Goal: Find contact information: Find contact information

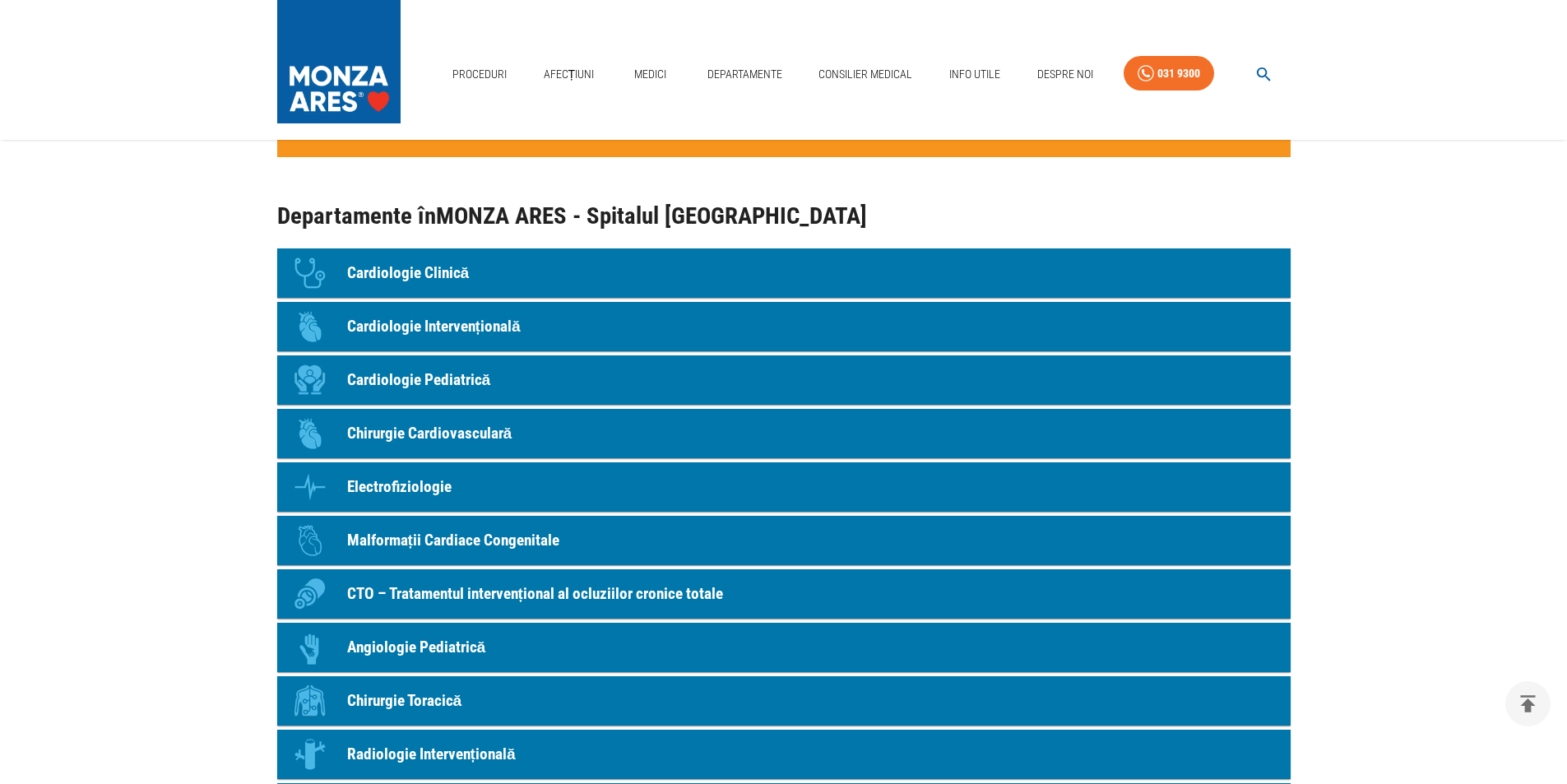
scroll to position [1645, 0]
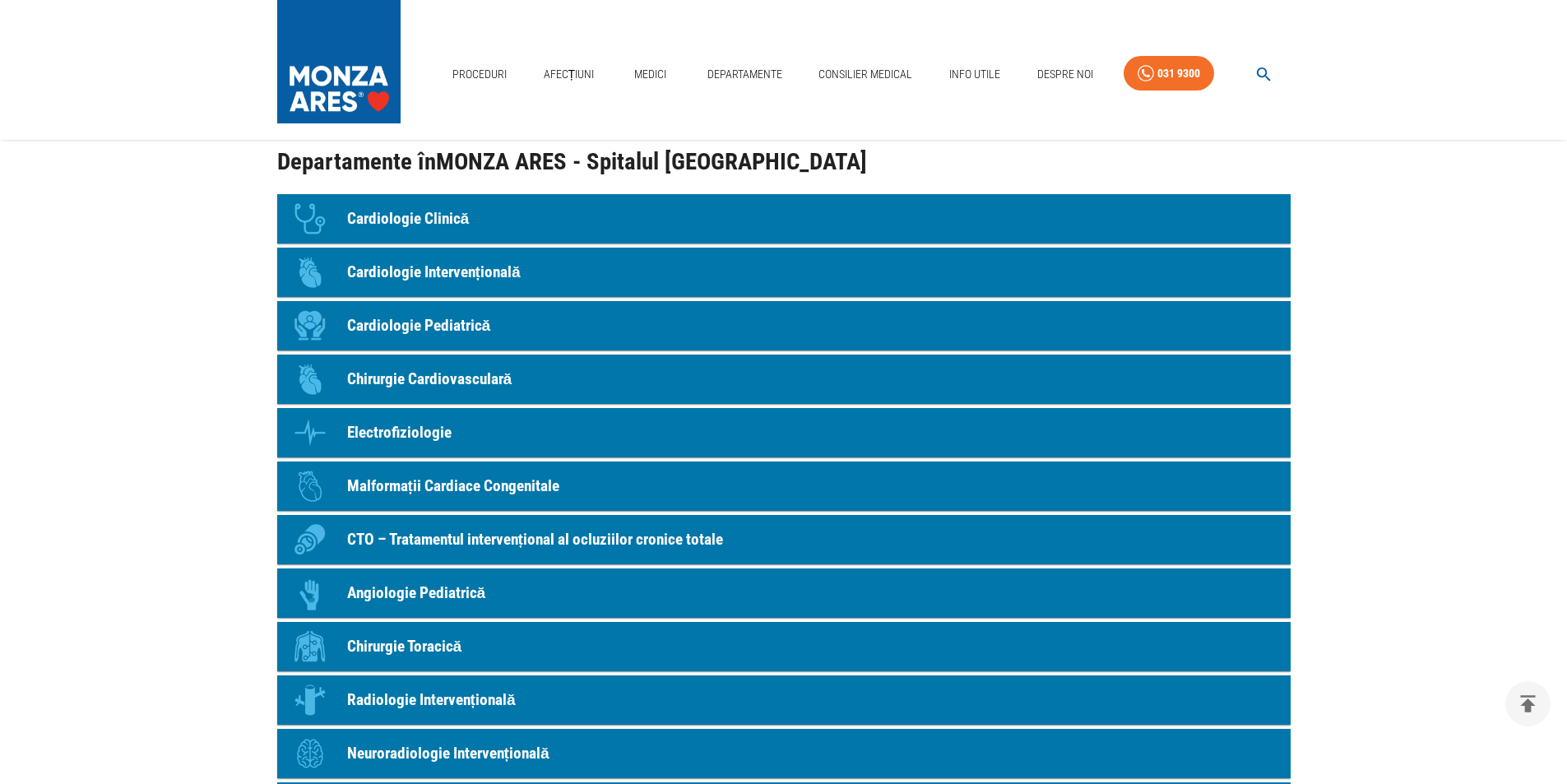
click at [439, 376] on p "Chirurgie Cardiovasculară" at bounding box center [430, 379] width 166 height 23
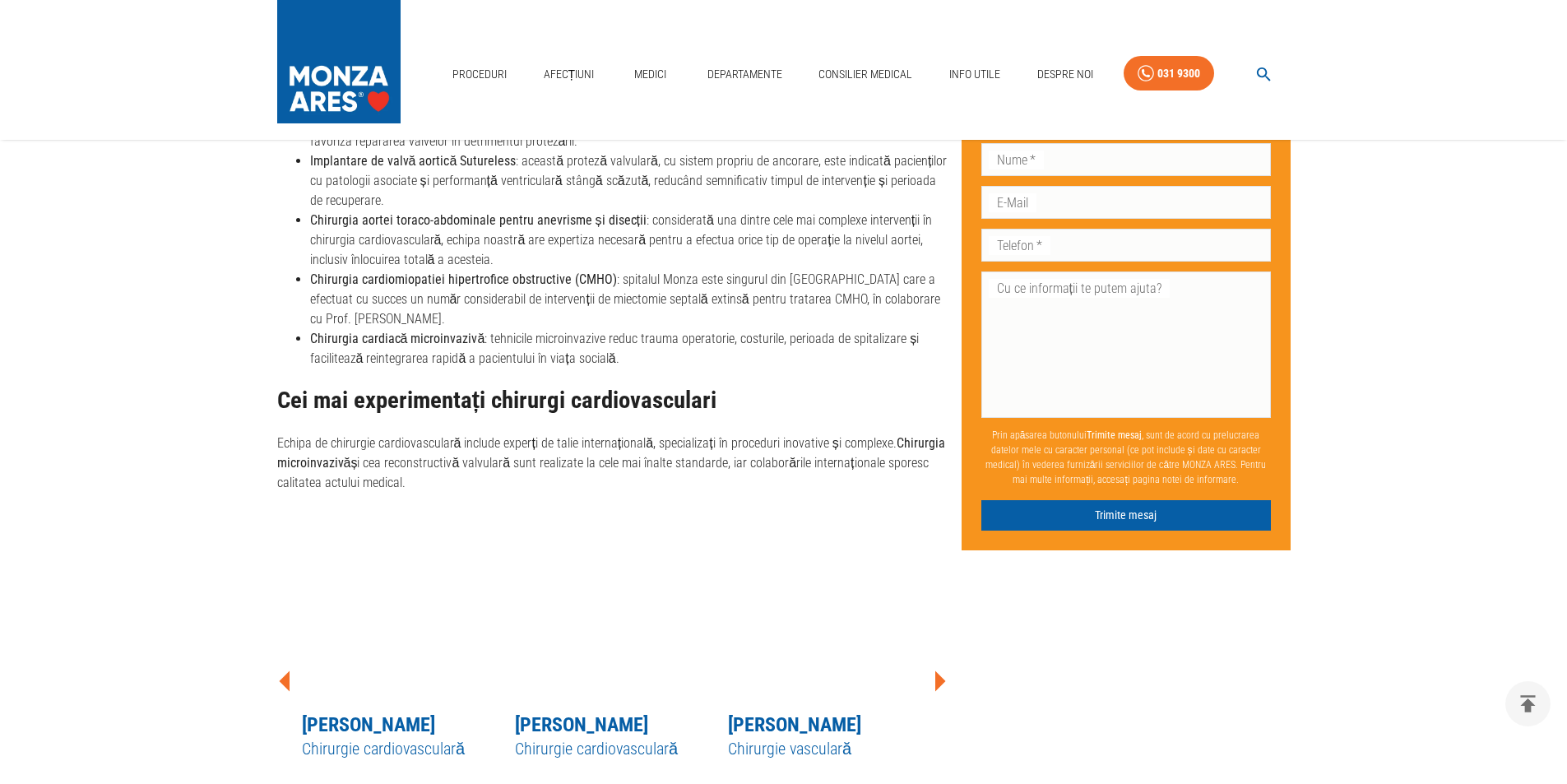
scroll to position [1727, 0]
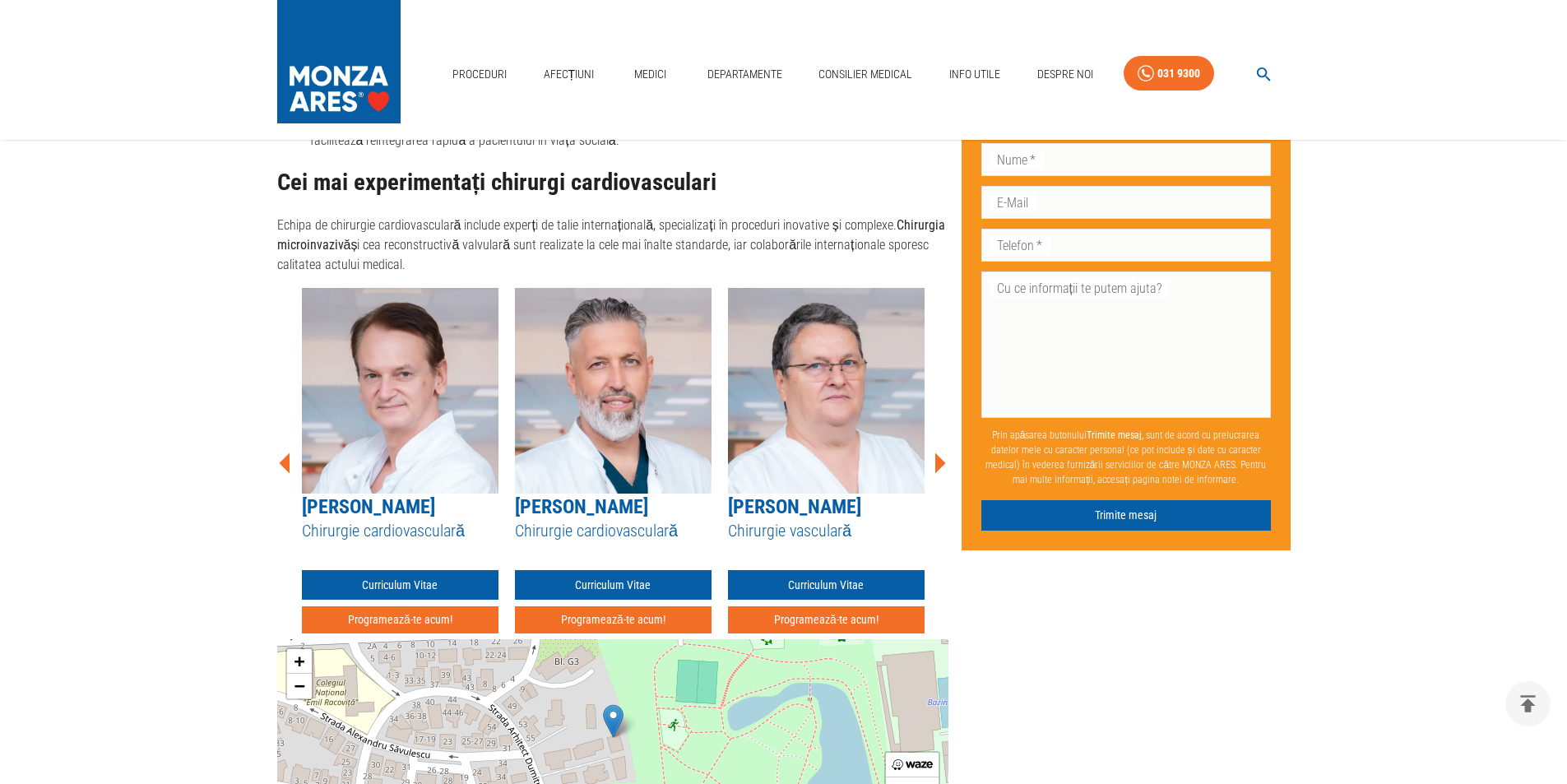
click at [943, 455] on icon at bounding box center [941, 463] width 11 height 21
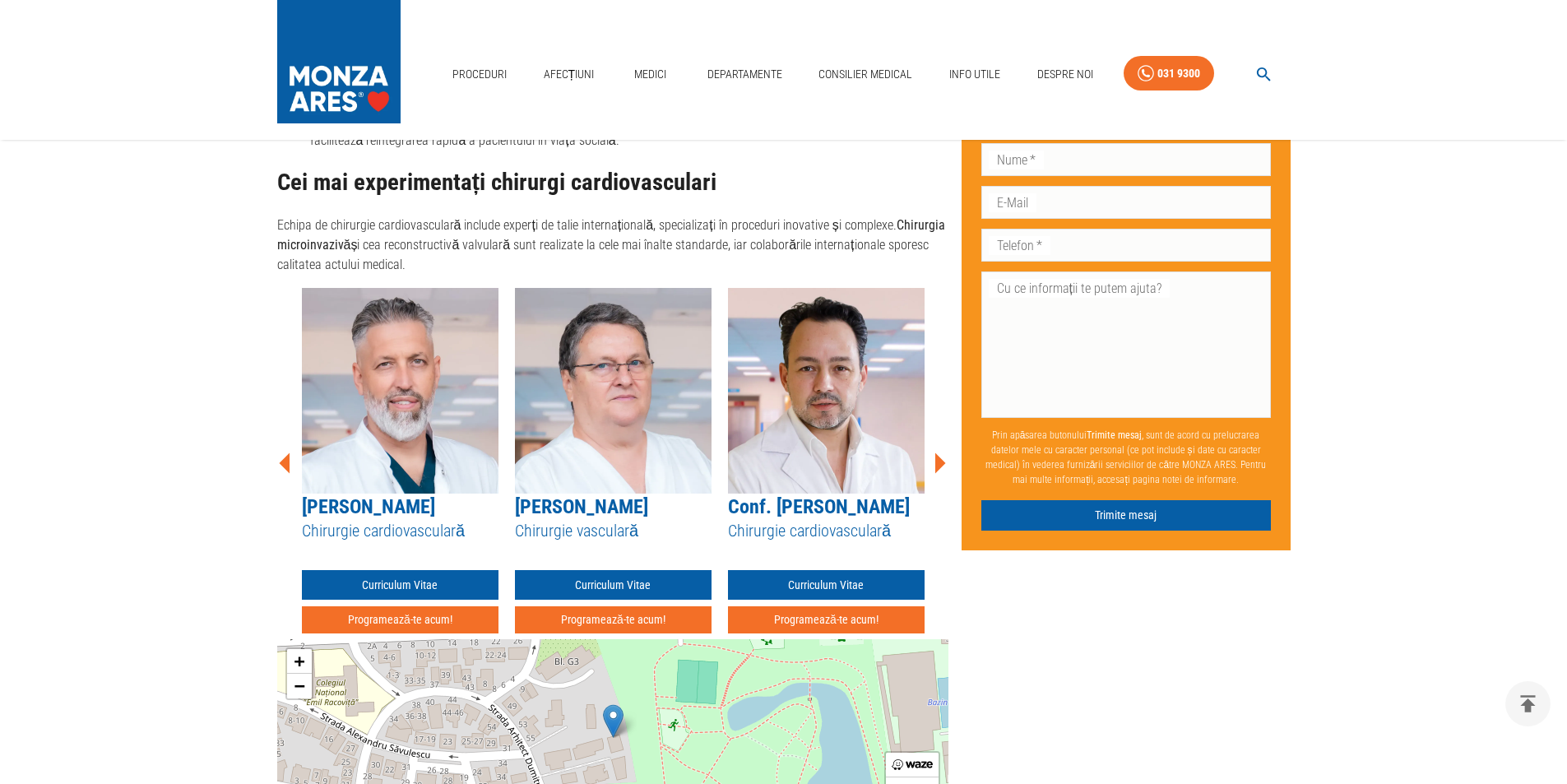
click at [943, 455] on icon at bounding box center [941, 463] width 11 height 21
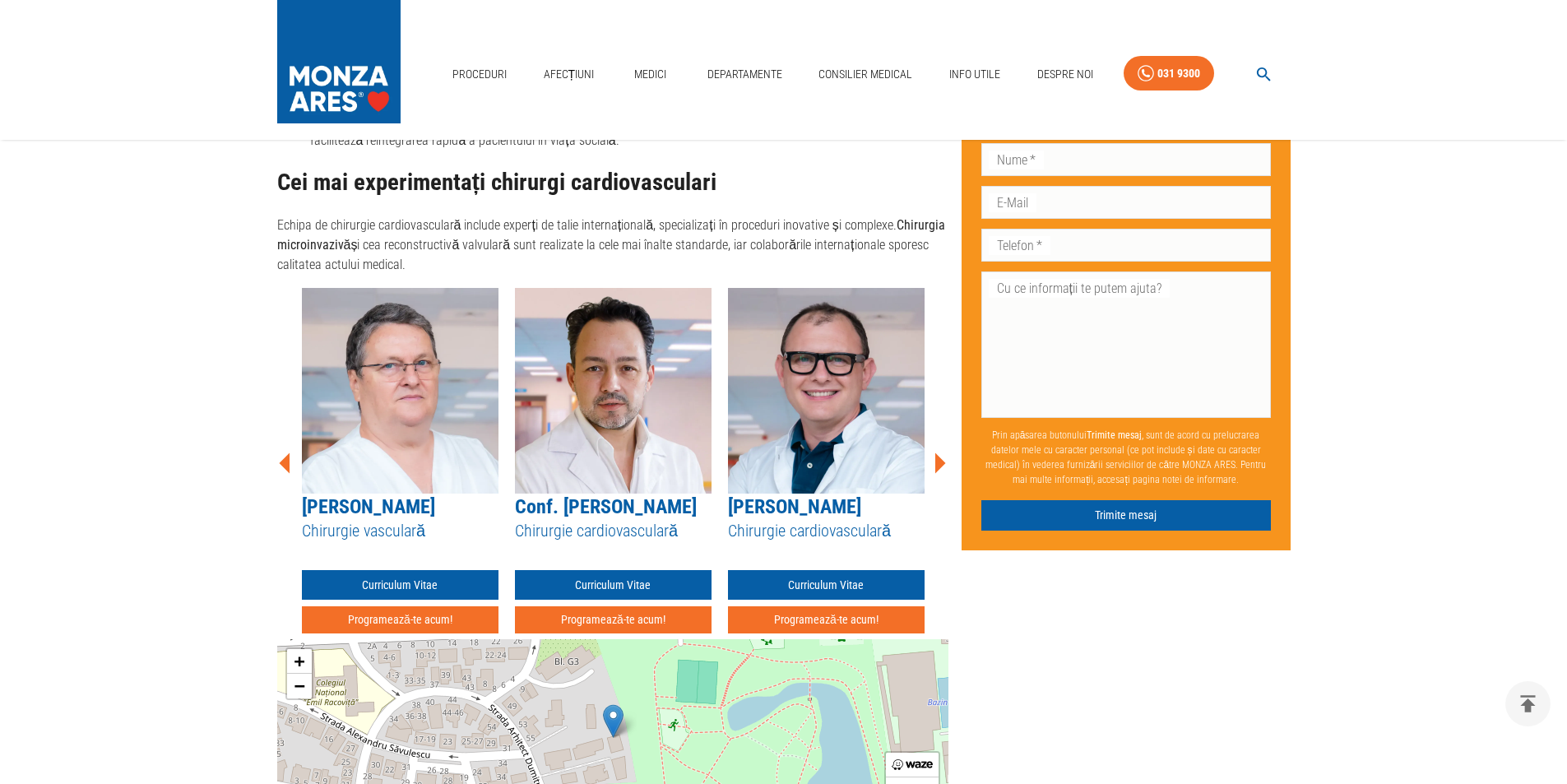
click at [943, 455] on icon at bounding box center [941, 463] width 11 height 21
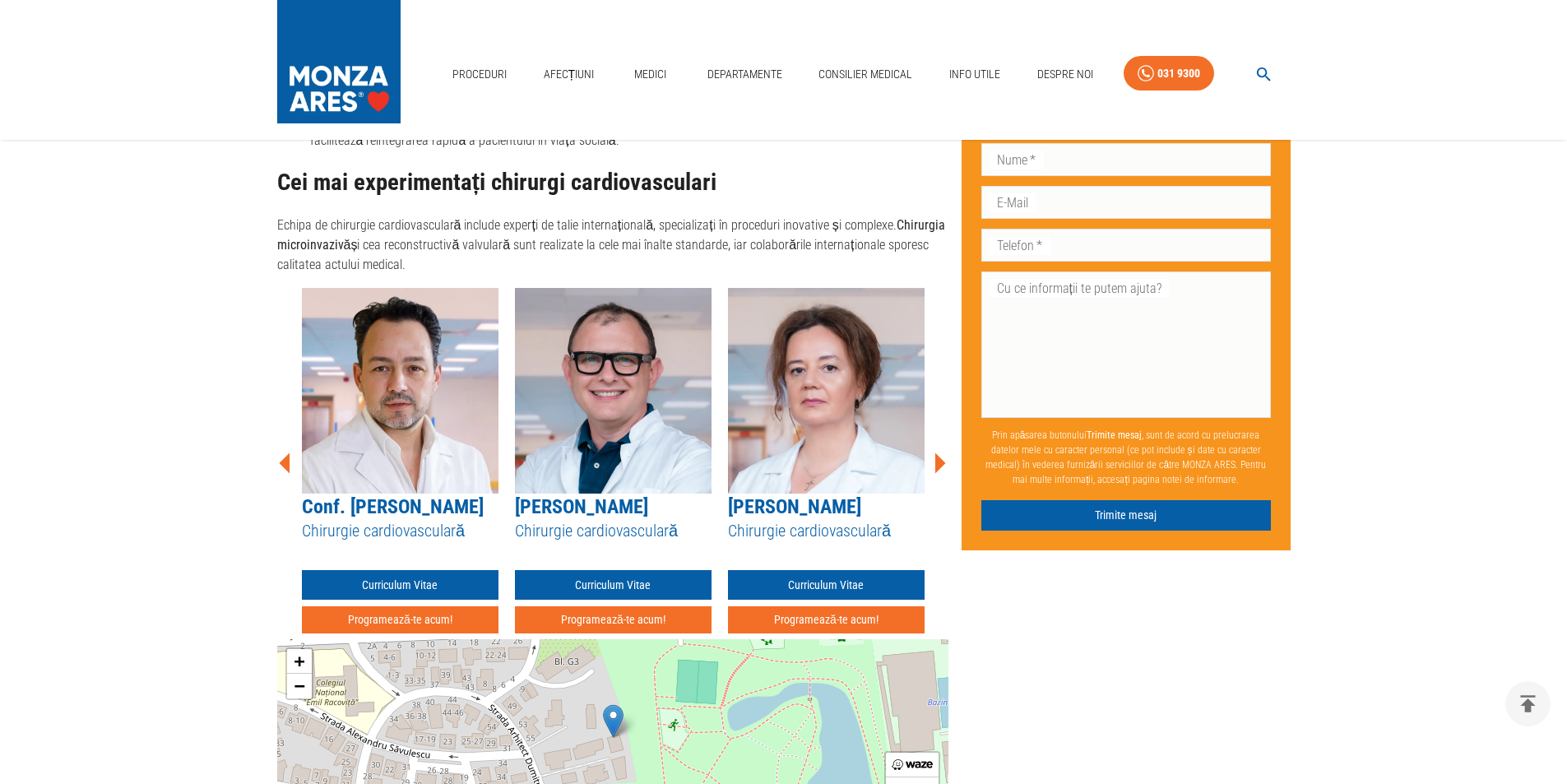
click at [943, 455] on icon at bounding box center [941, 463] width 11 height 21
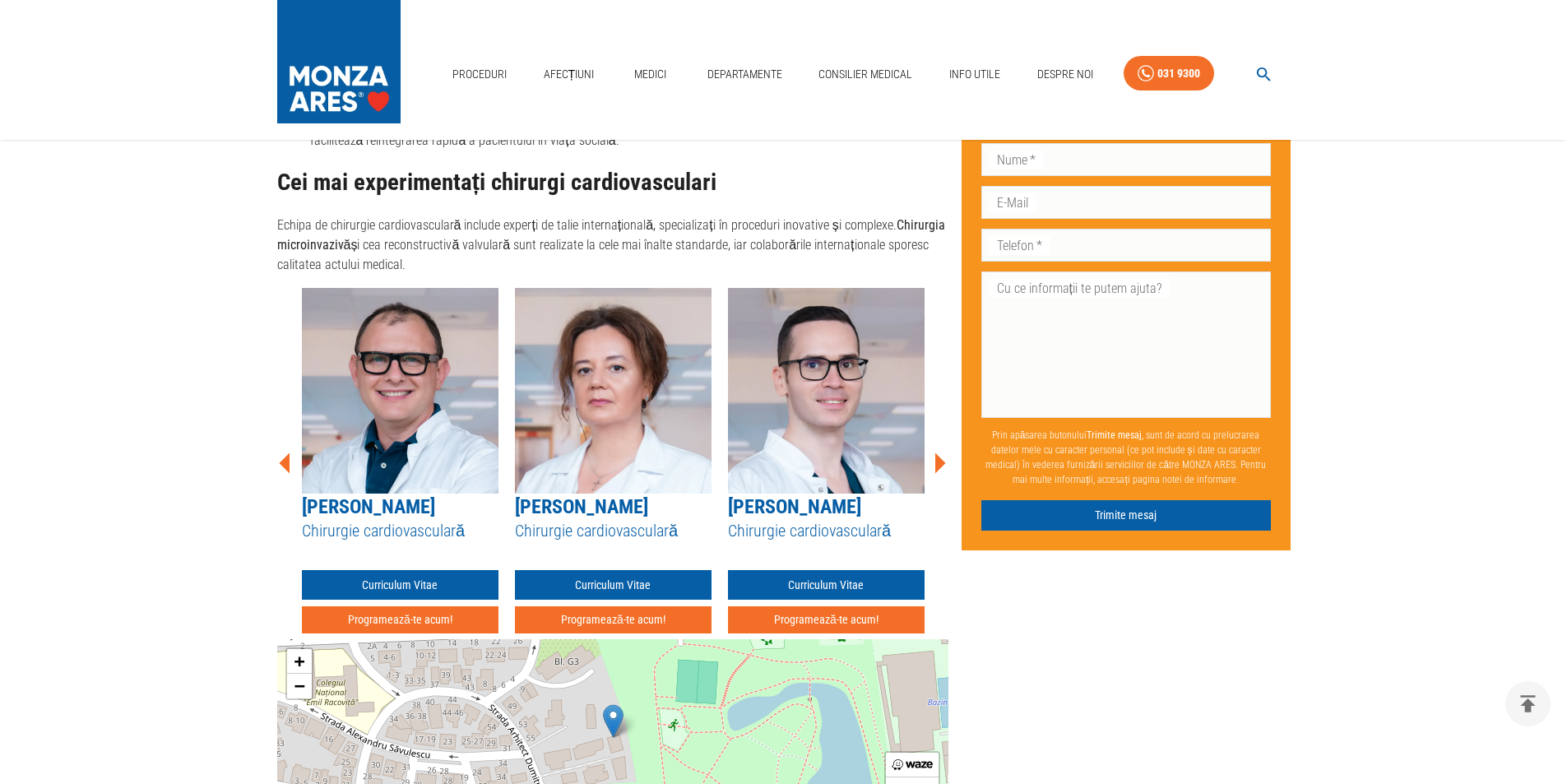
click at [943, 455] on icon at bounding box center [941, 463] width 11 height 21
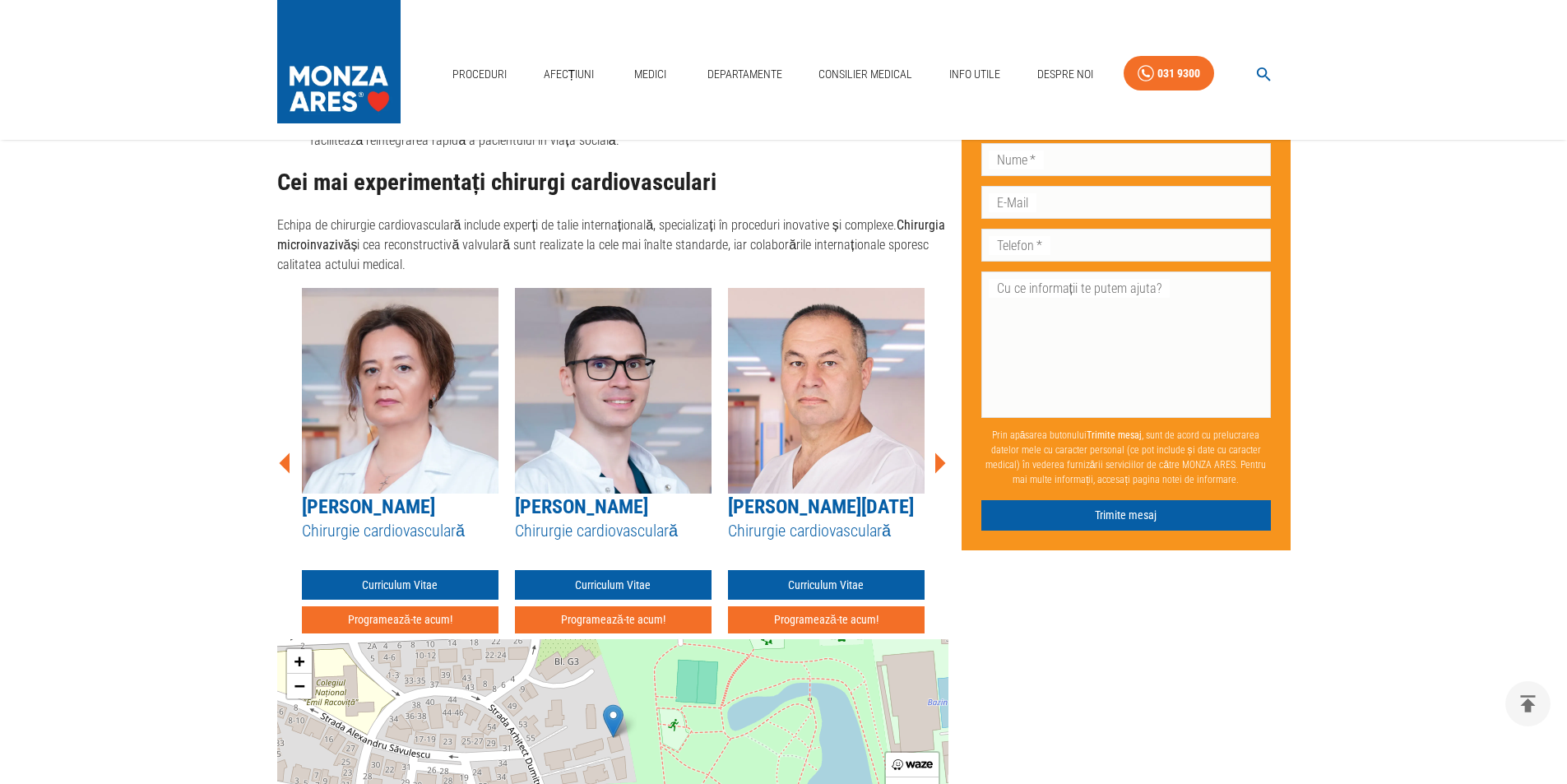
click at [943, 455] on icon at bounding box center [941, 463] width 11 height 21
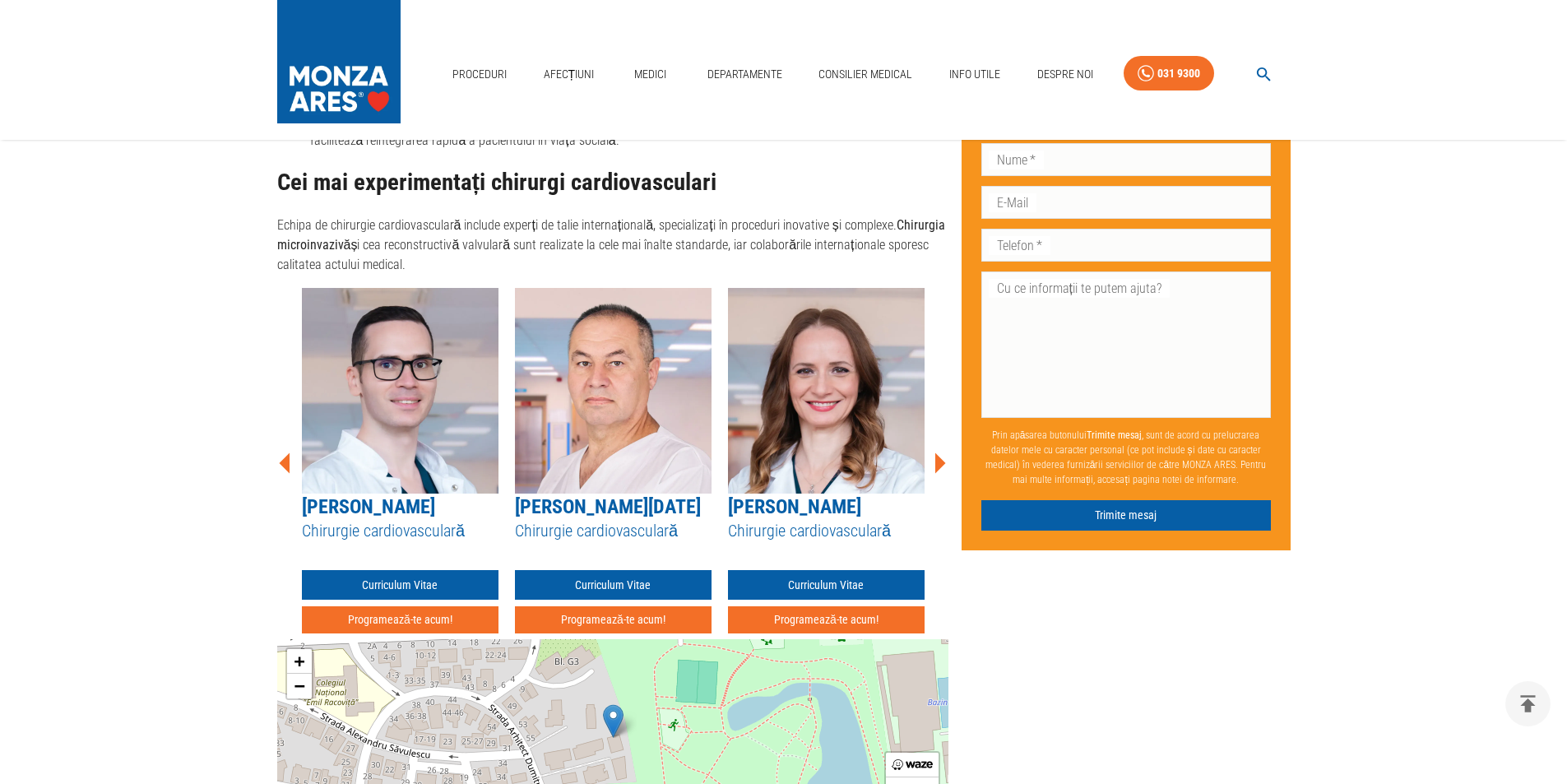
click at [943, 455] on icon at bounding box center [941, 463] width 11 height 21
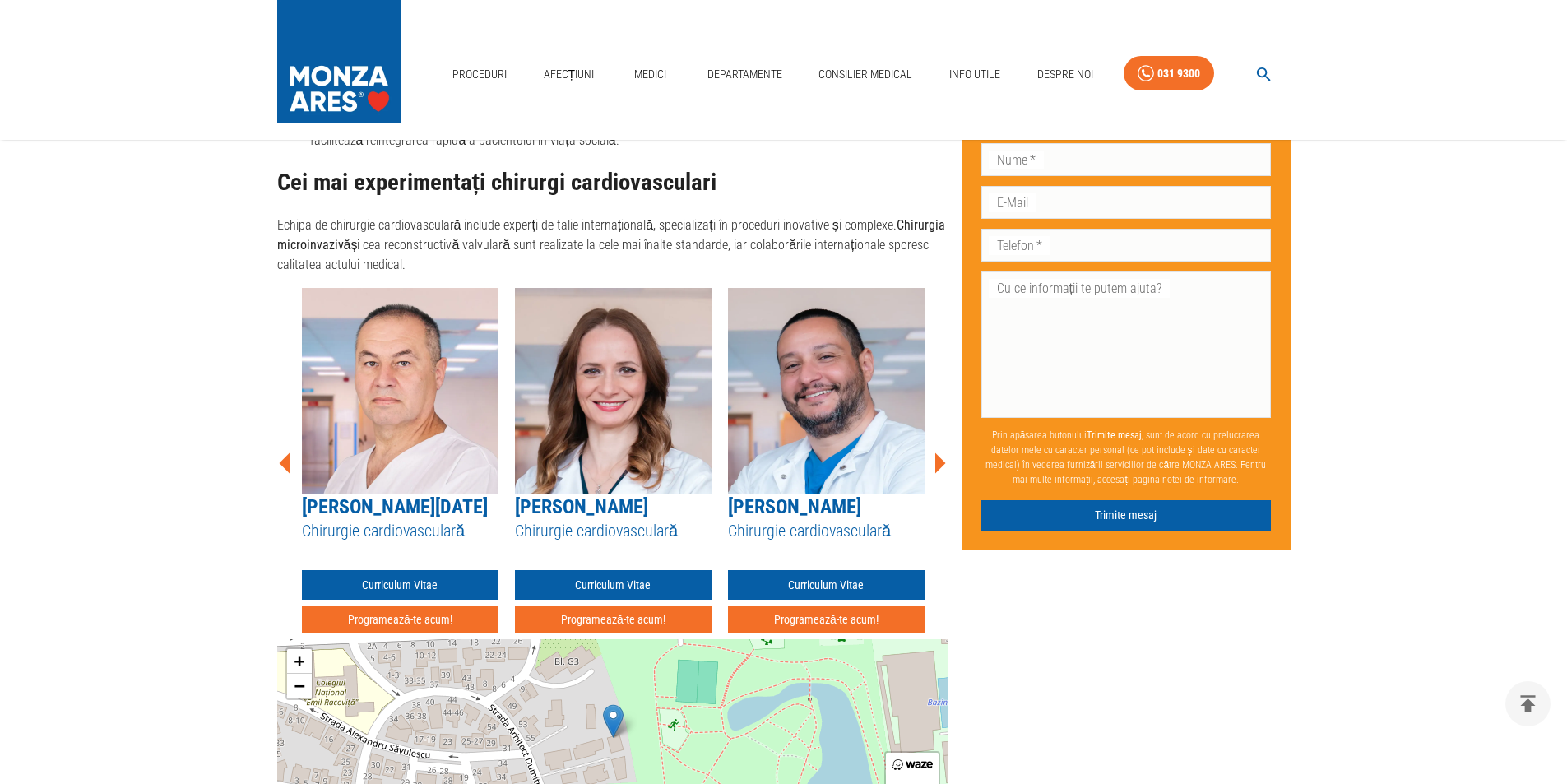
click at [943, 455] on icon at bounding box center [941, 463] width 11 height 21
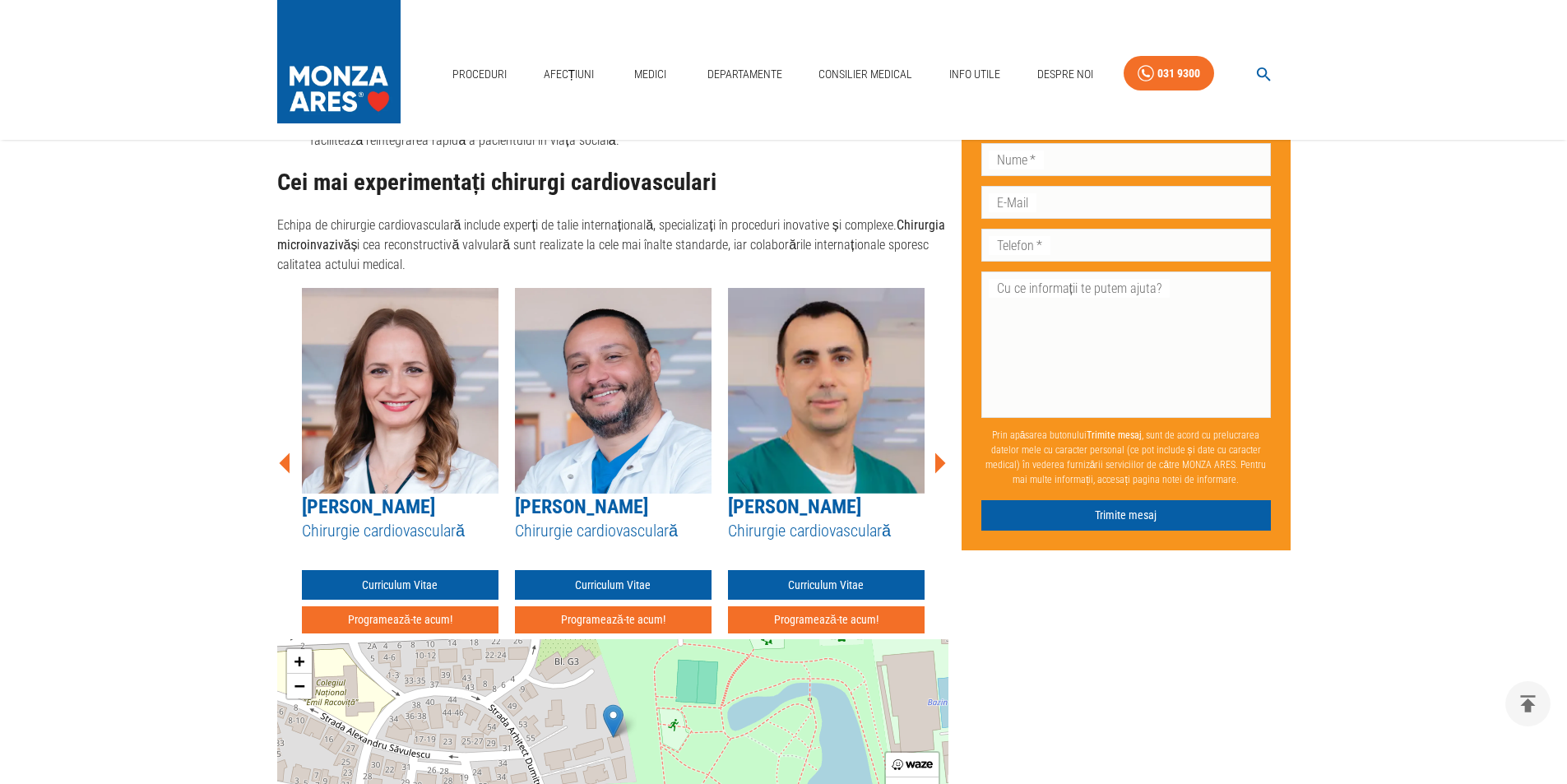
click at [943, 455] on icon at bounding box center [941, 463] width 11 height 21
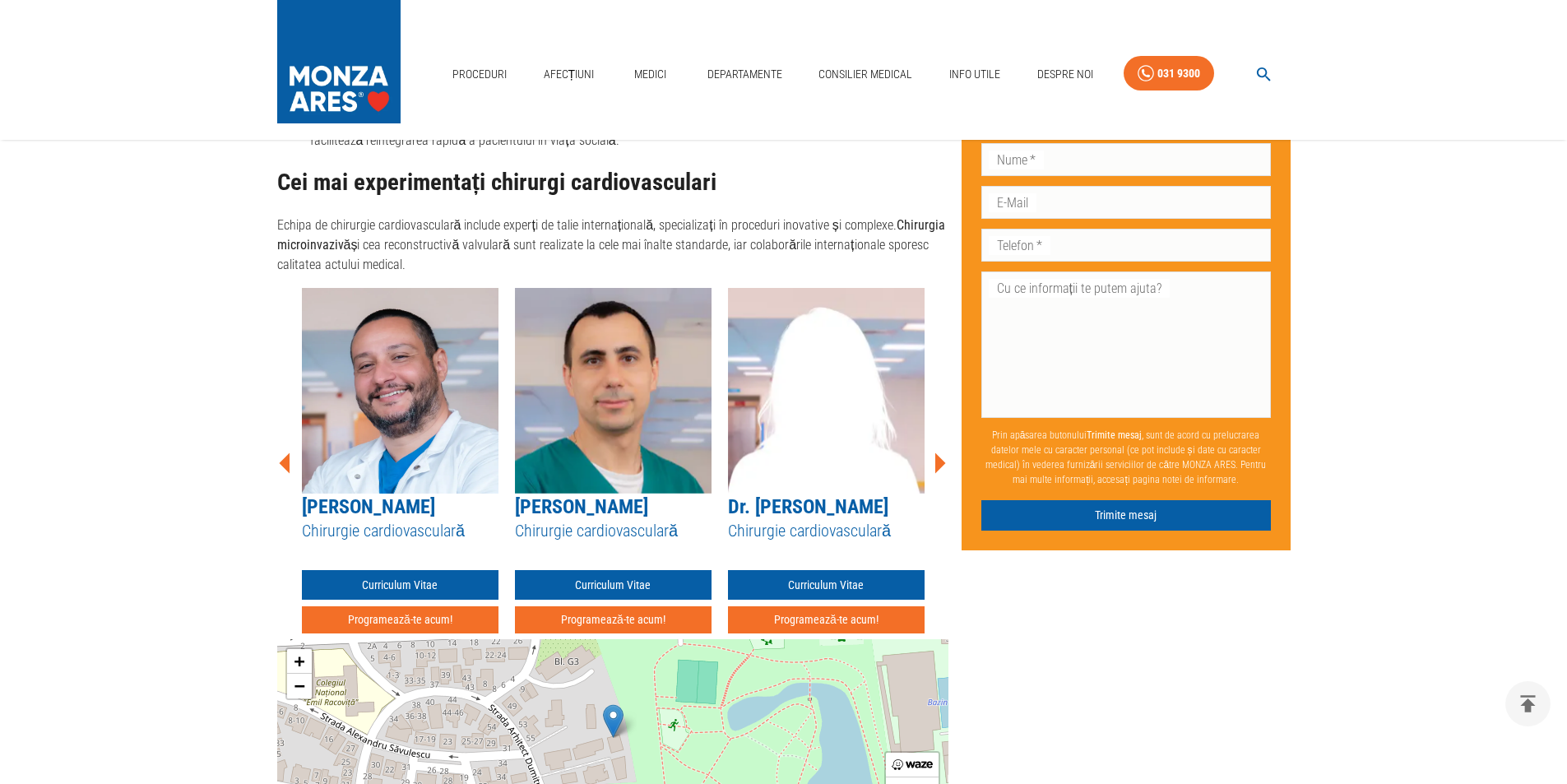
click at [943, 455] on icon at bounding box center [941, 463] width 11 height 21
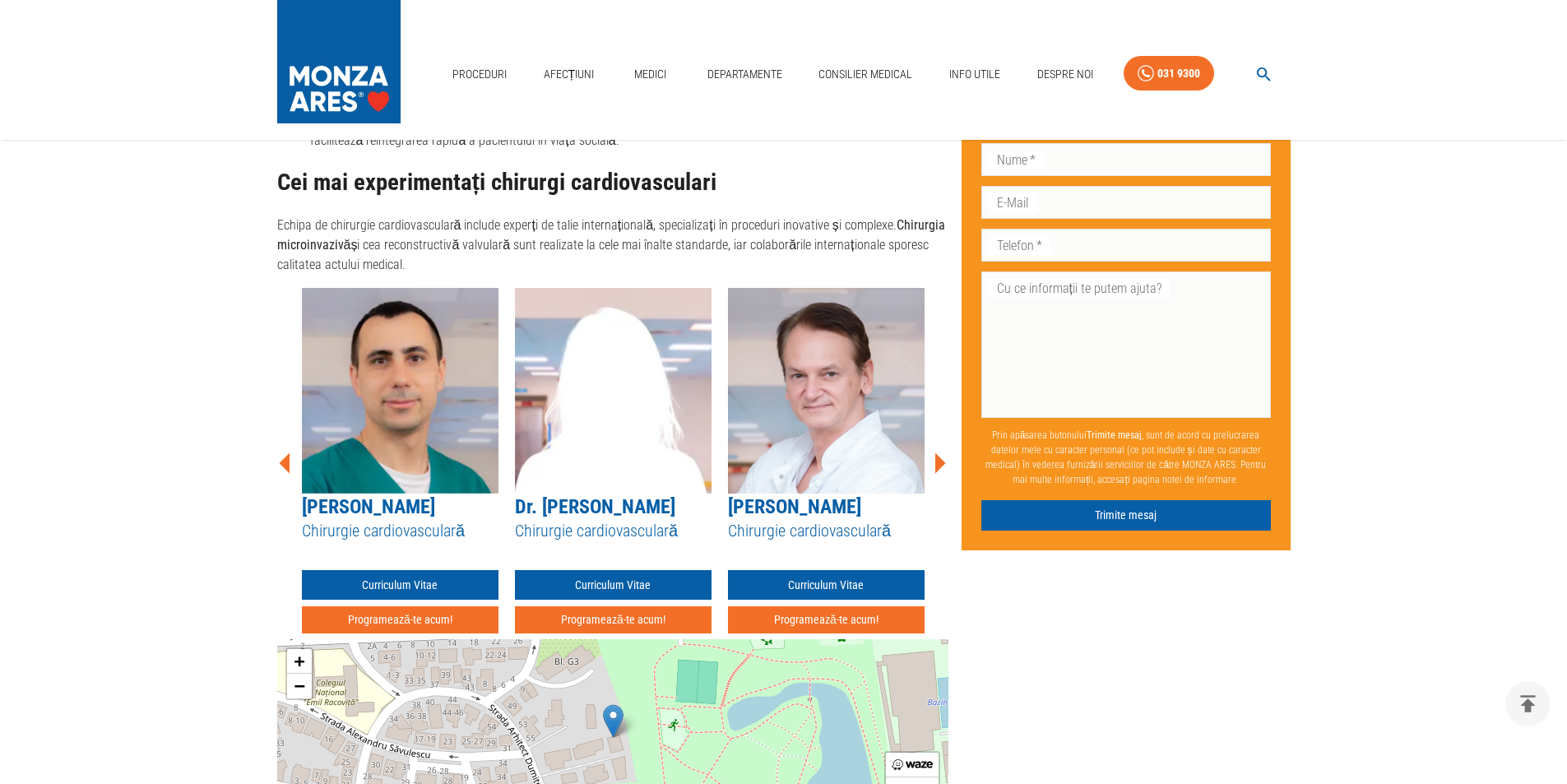
click at [943, 455] on icon at bounding box center [941, 463] width 11 height 21
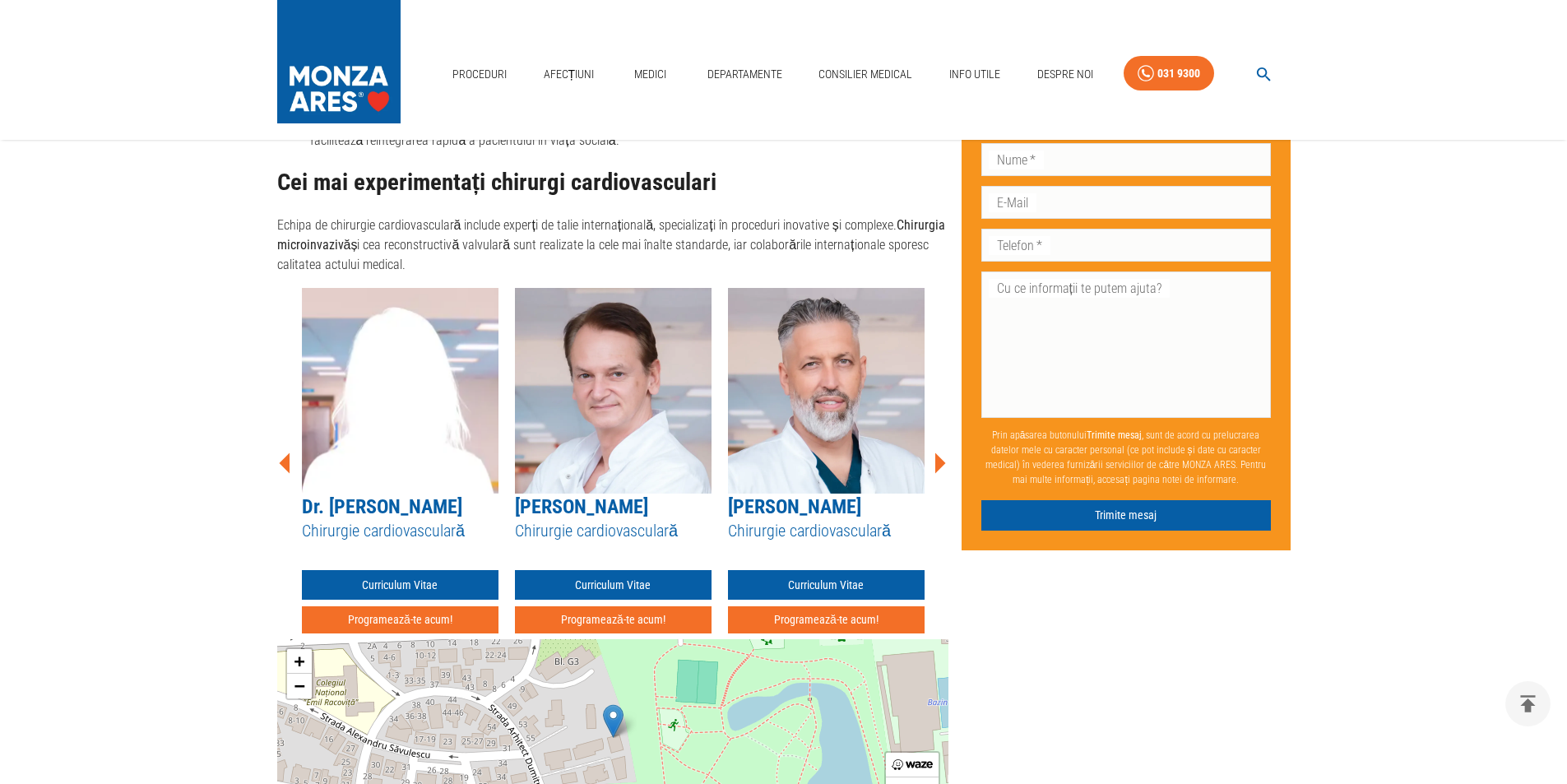
click at [943, 455] on icon at bounding box center [941, 463] width 11 height 21
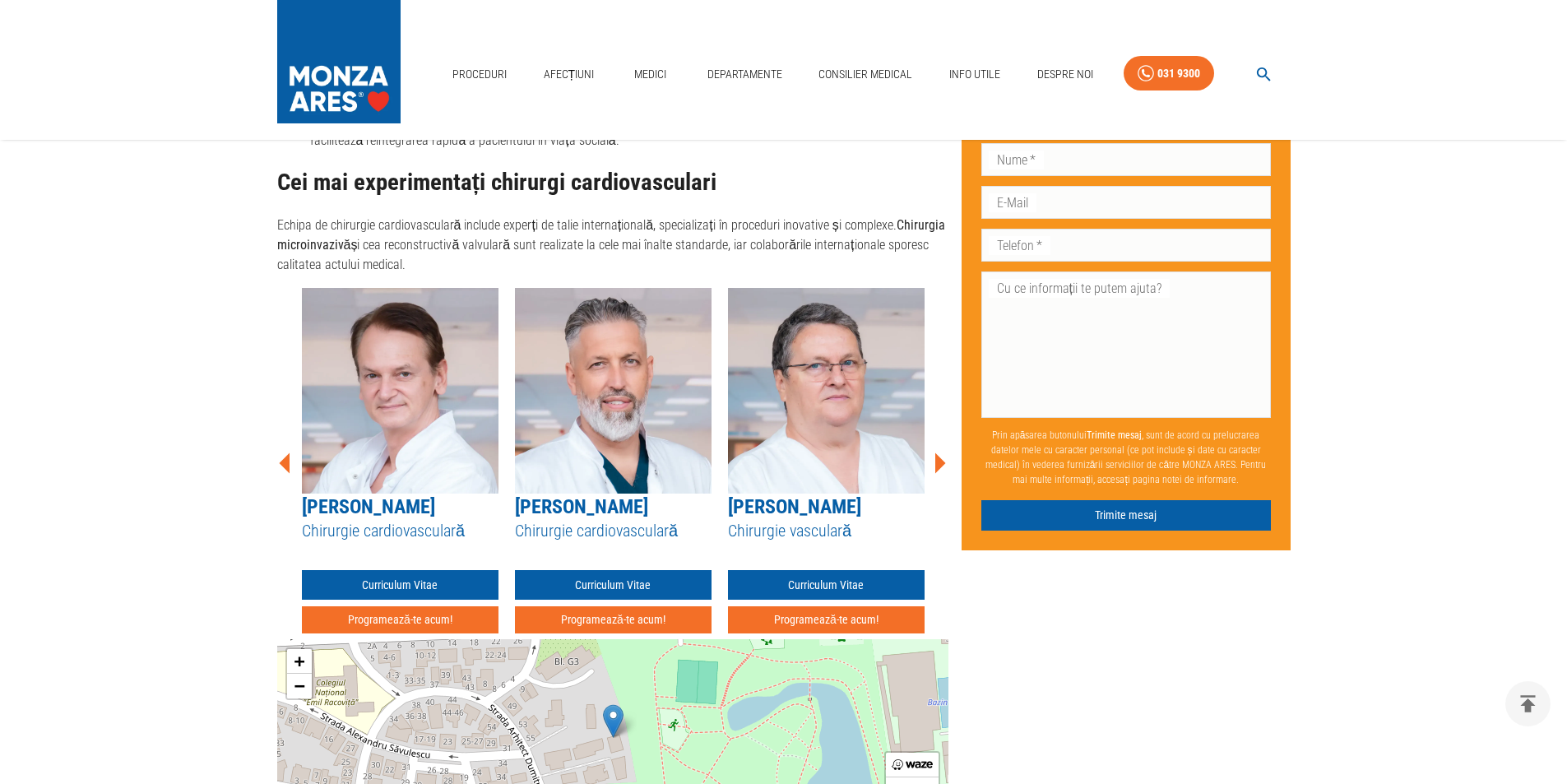
click at [943, 455] on icon at bounding box center [941, 463] width 11 height 21
click at [577, 69] on link "Afecțiuni" at bounding box center [569, 74] width 64 height 33
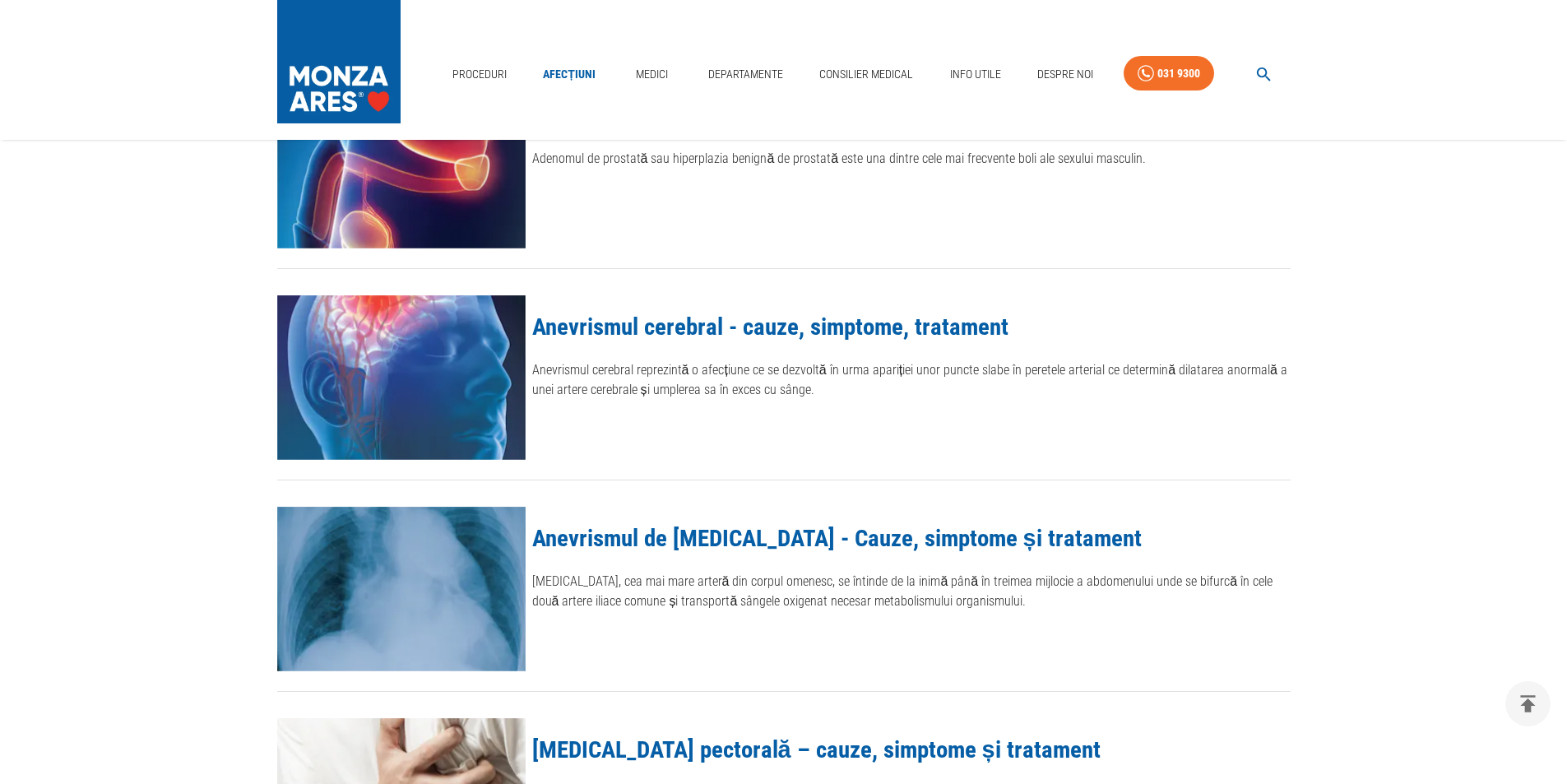
scroll to position [411, 0]
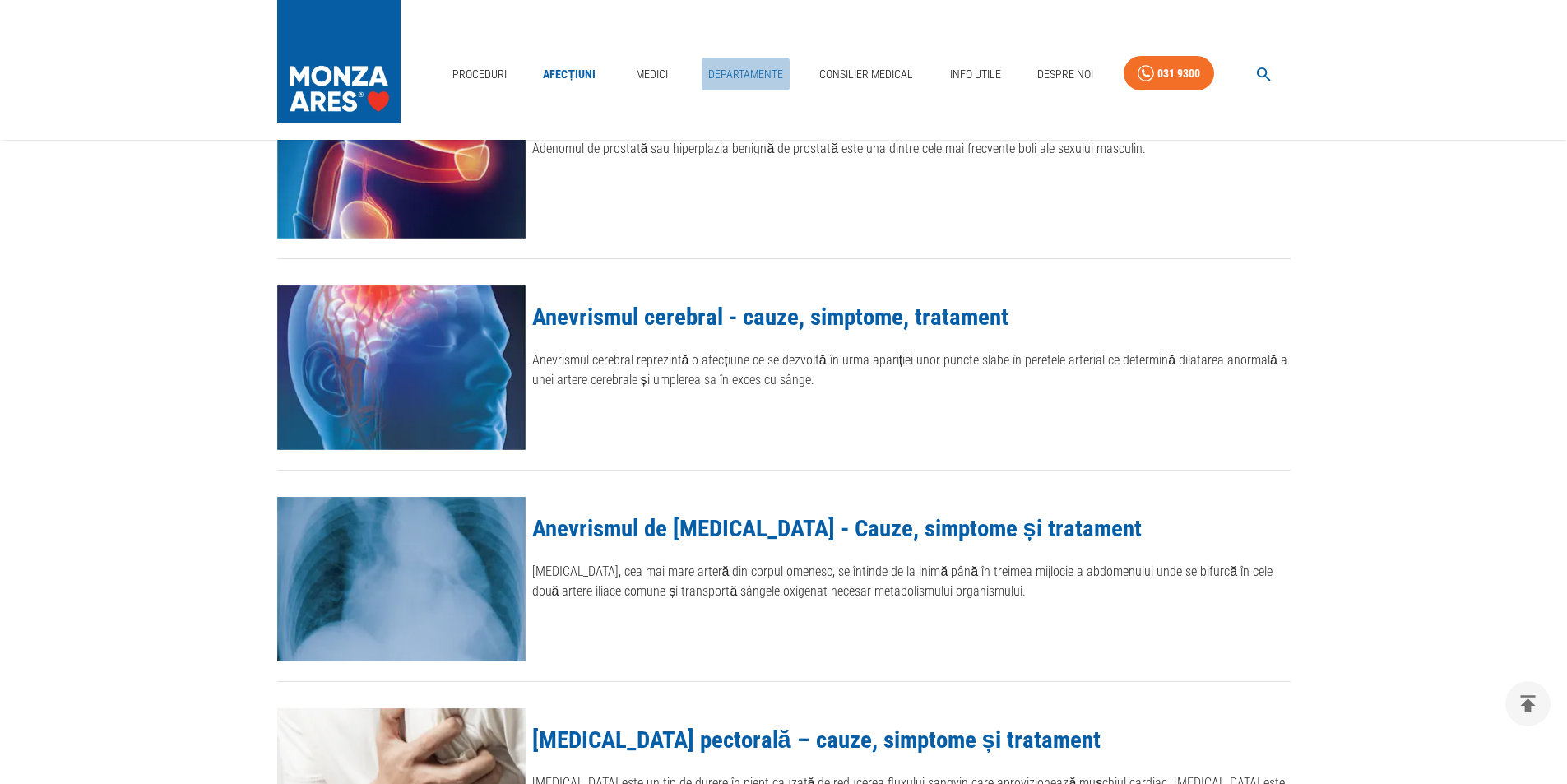
click at [737, 74] on link "Departamente" at bounding box center [746, 74] width 88 height 33
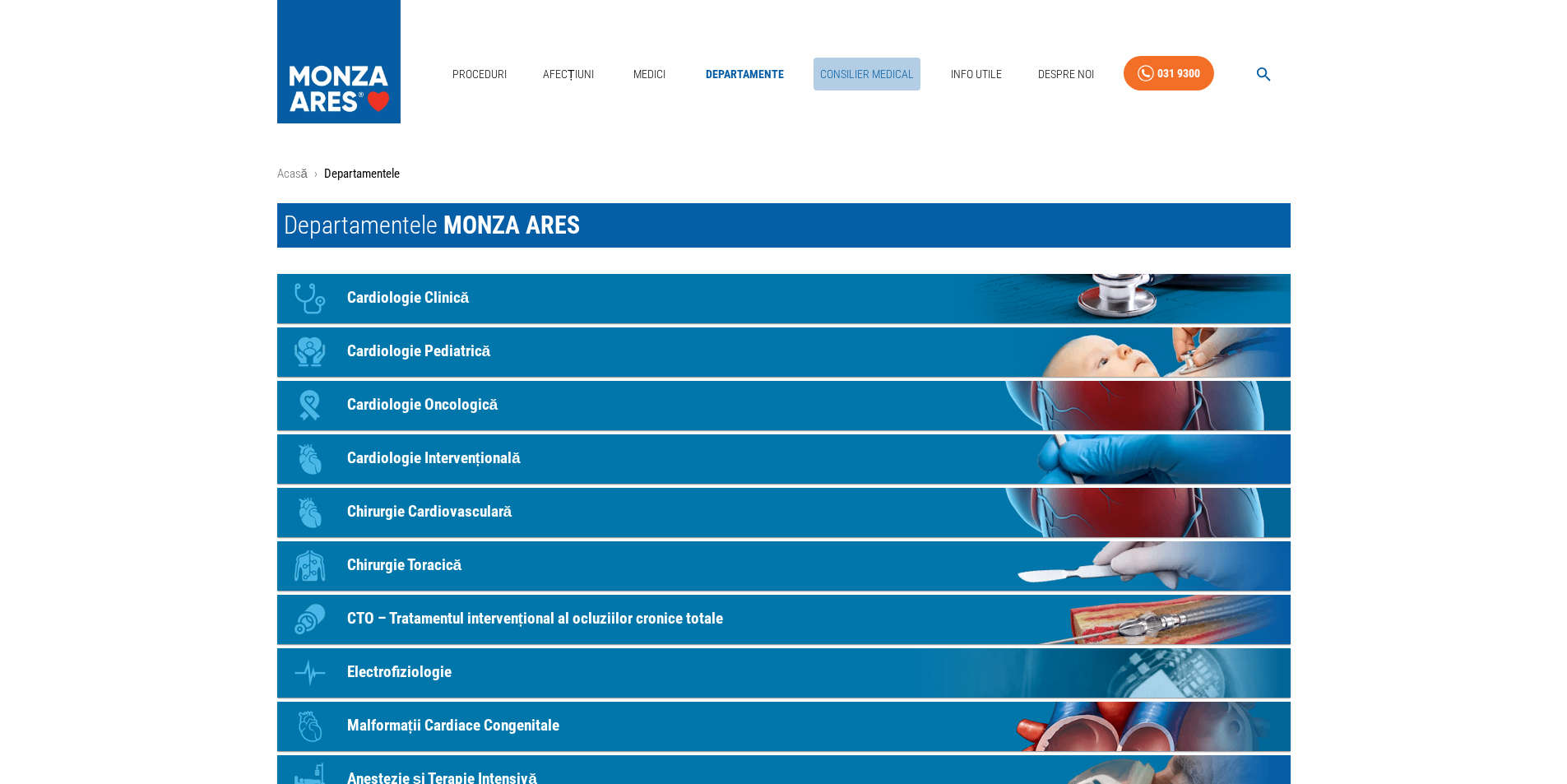
click at [870, 74] on link "Consilier Medical" at bounding box center [867, 74] width 107 height 33
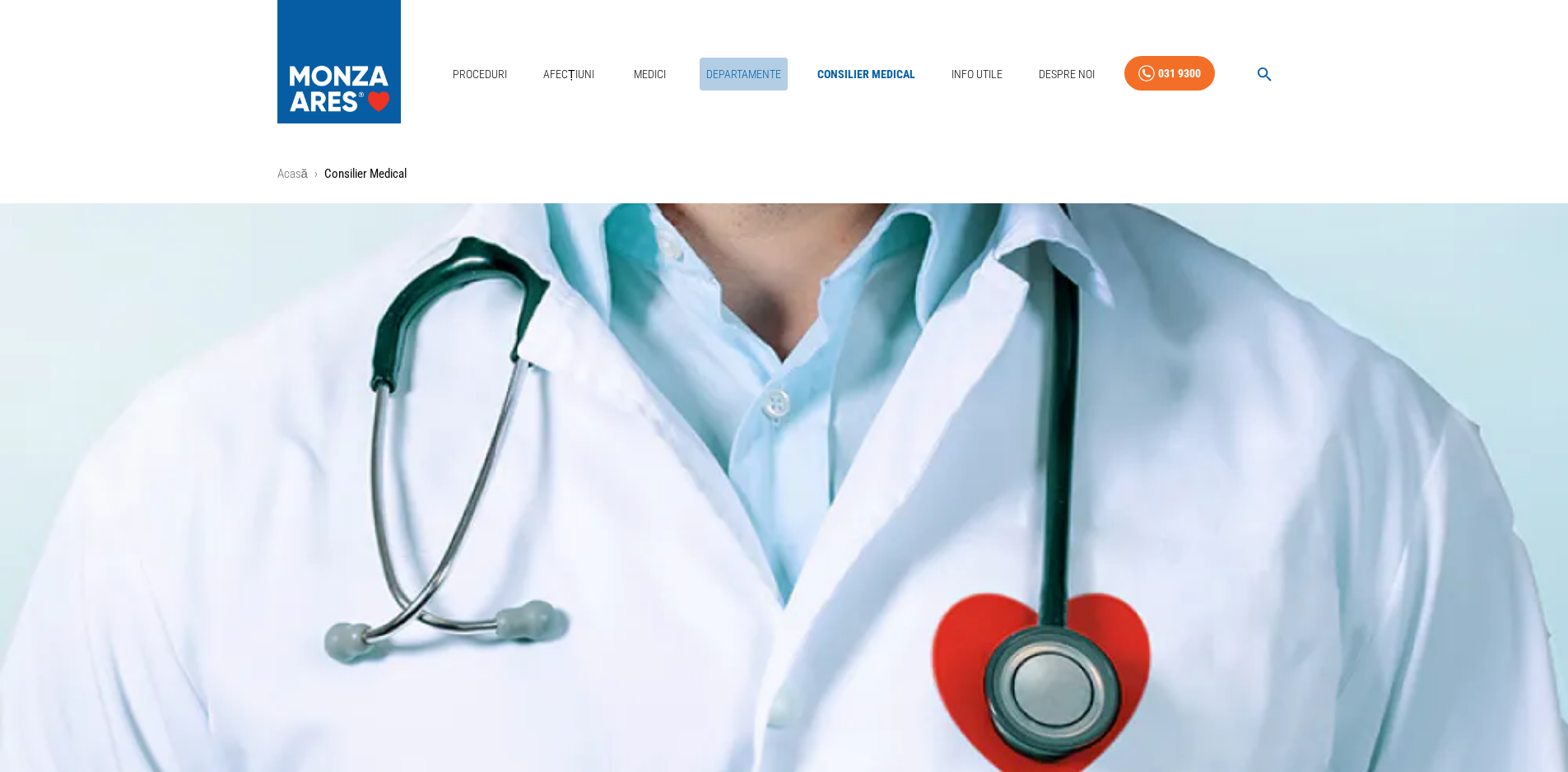
click at [739, 63] on link "Departamente" at bounding box center [744, 74] width 88 height 33
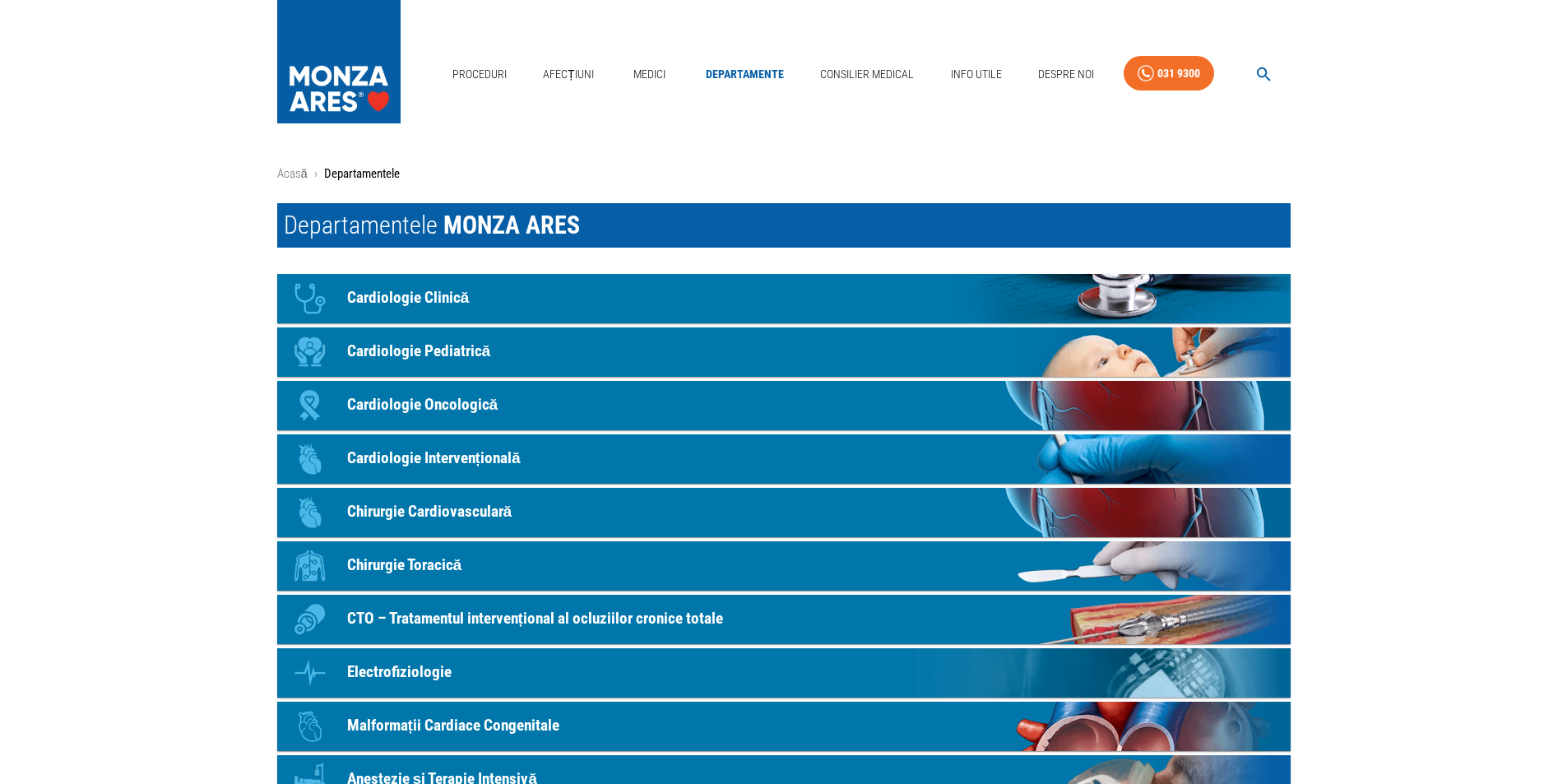
click at [403, 295] on p "Cardiologie Clinică" at bounding box center [409, 298] width 122 height 23
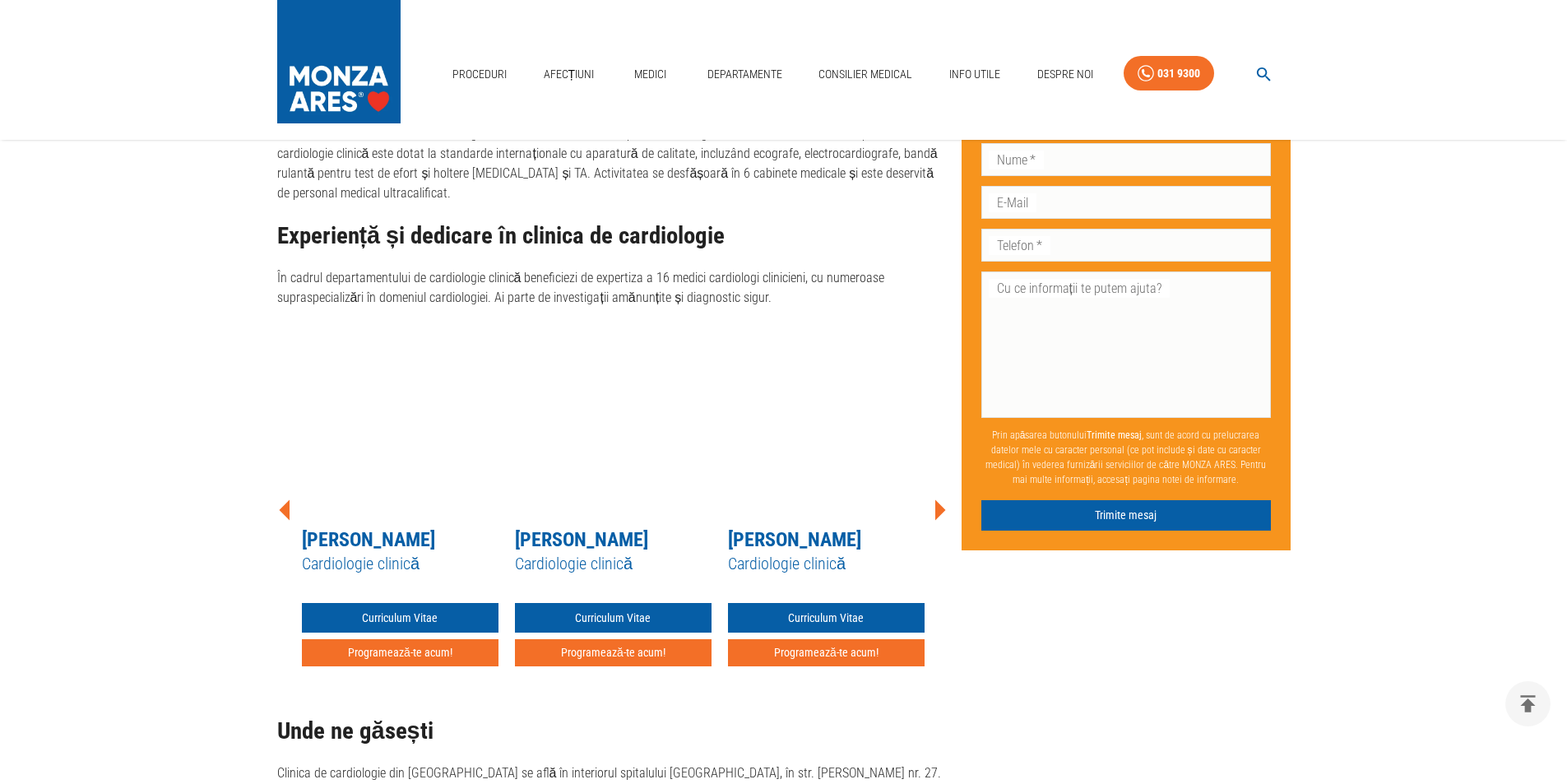
scroll to position [1207, 0]
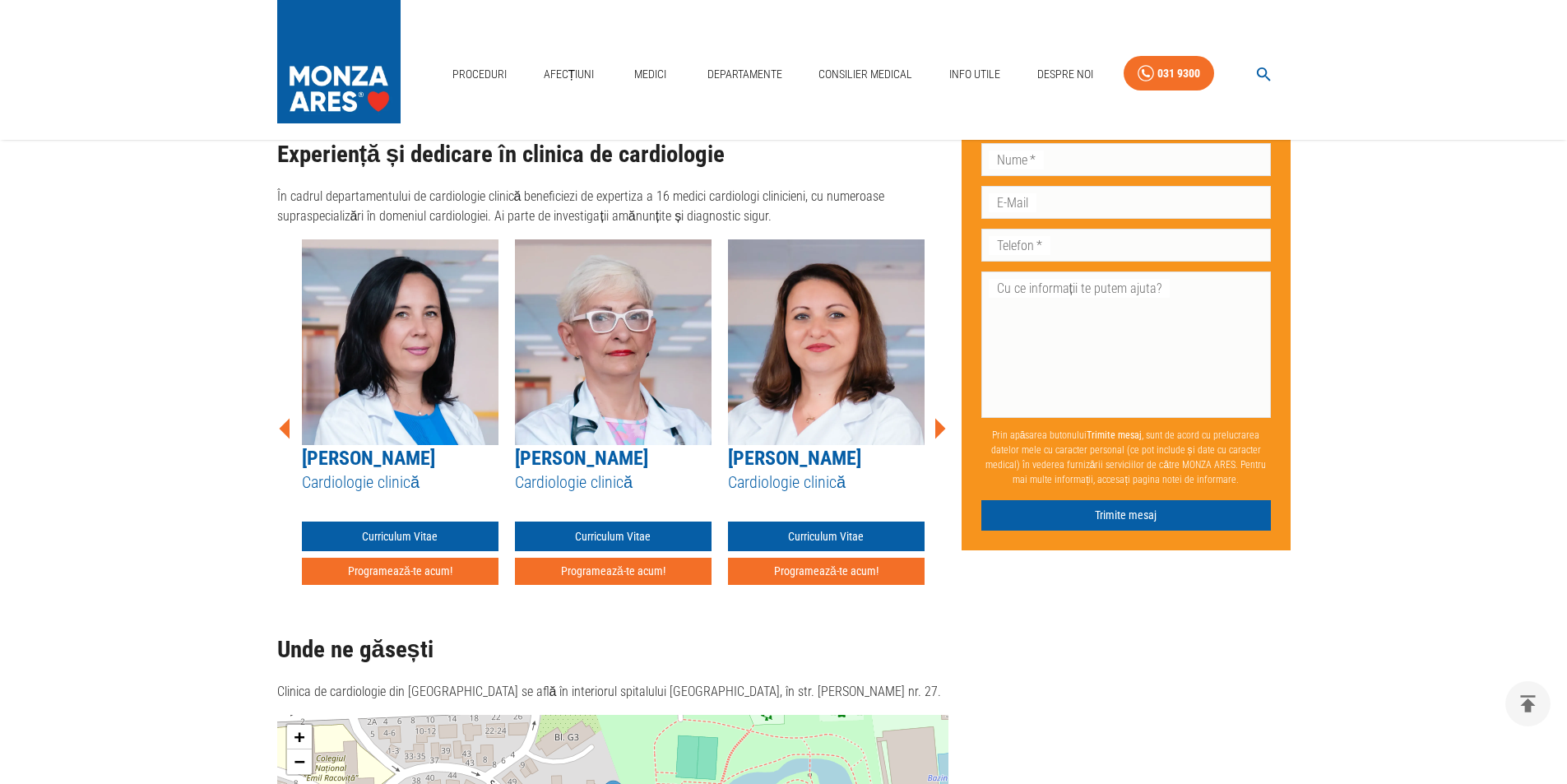
click at [394, 446] on link "[PERSON_NAME]" at bounding box center [368, 458] width 133 height 23
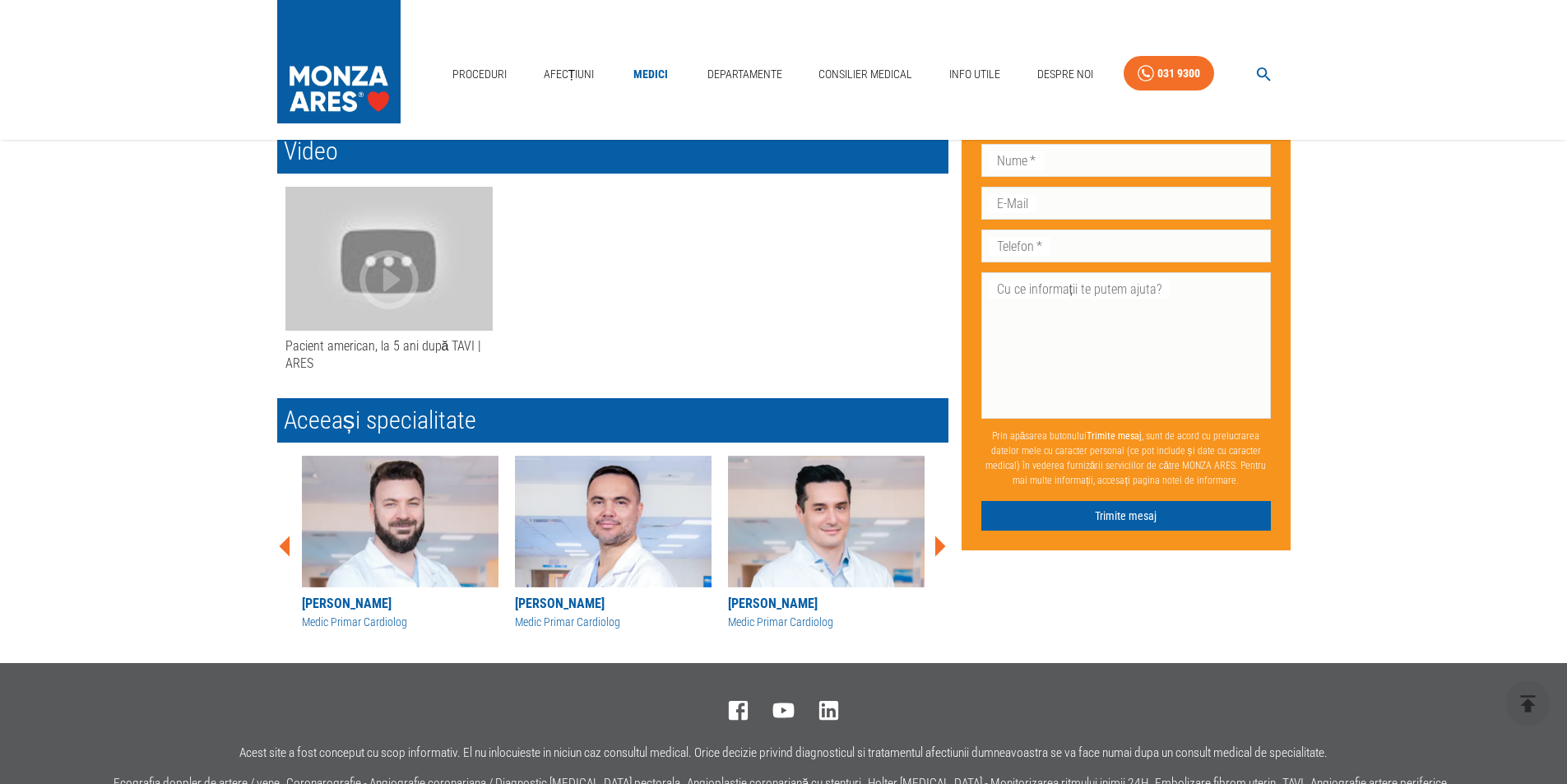
scroll to position [1109, 0]
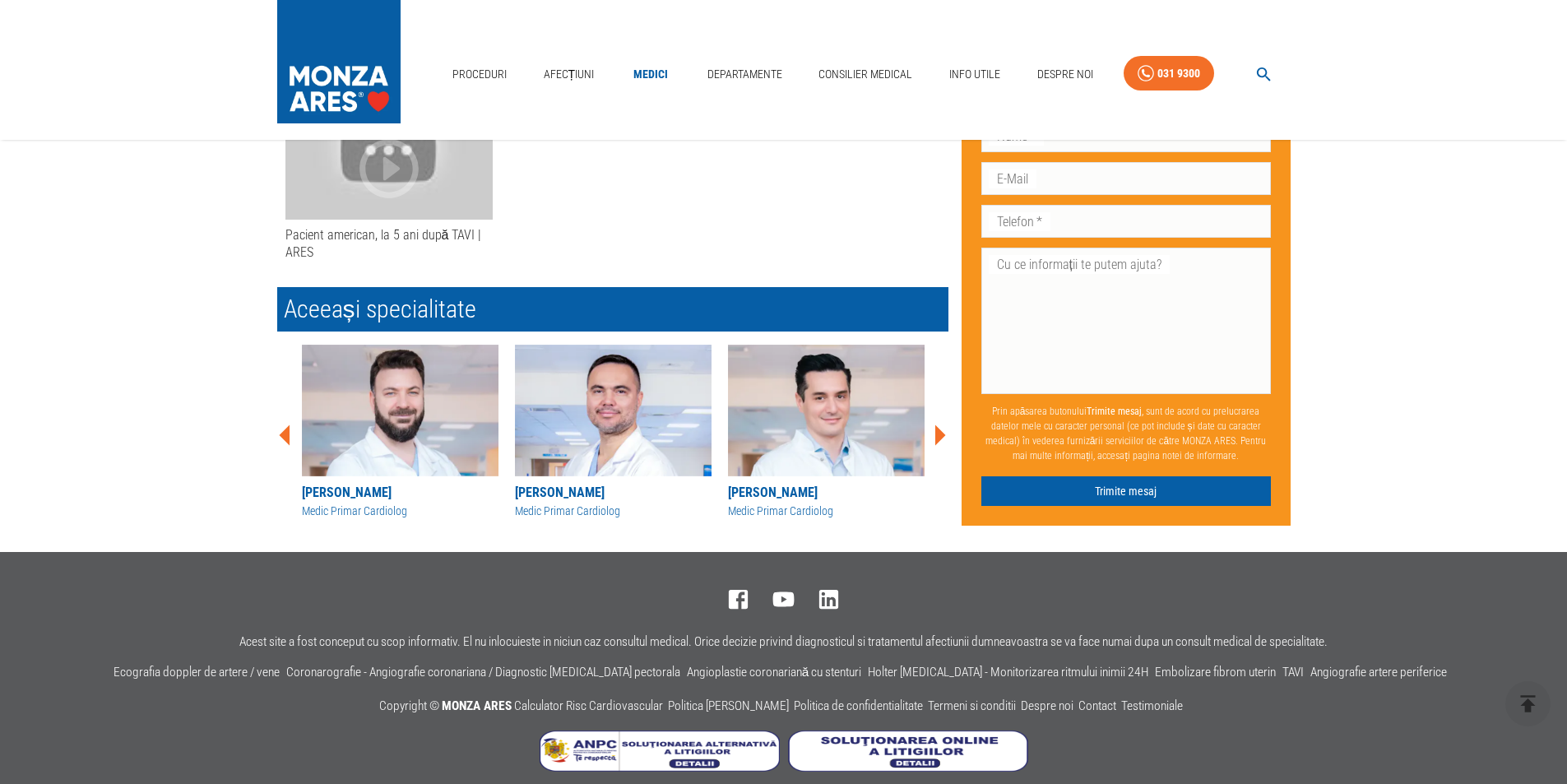
click at [578, 482] on div "[PERSON_NAME]" at bounding box center [613, 492] width 196 height 20
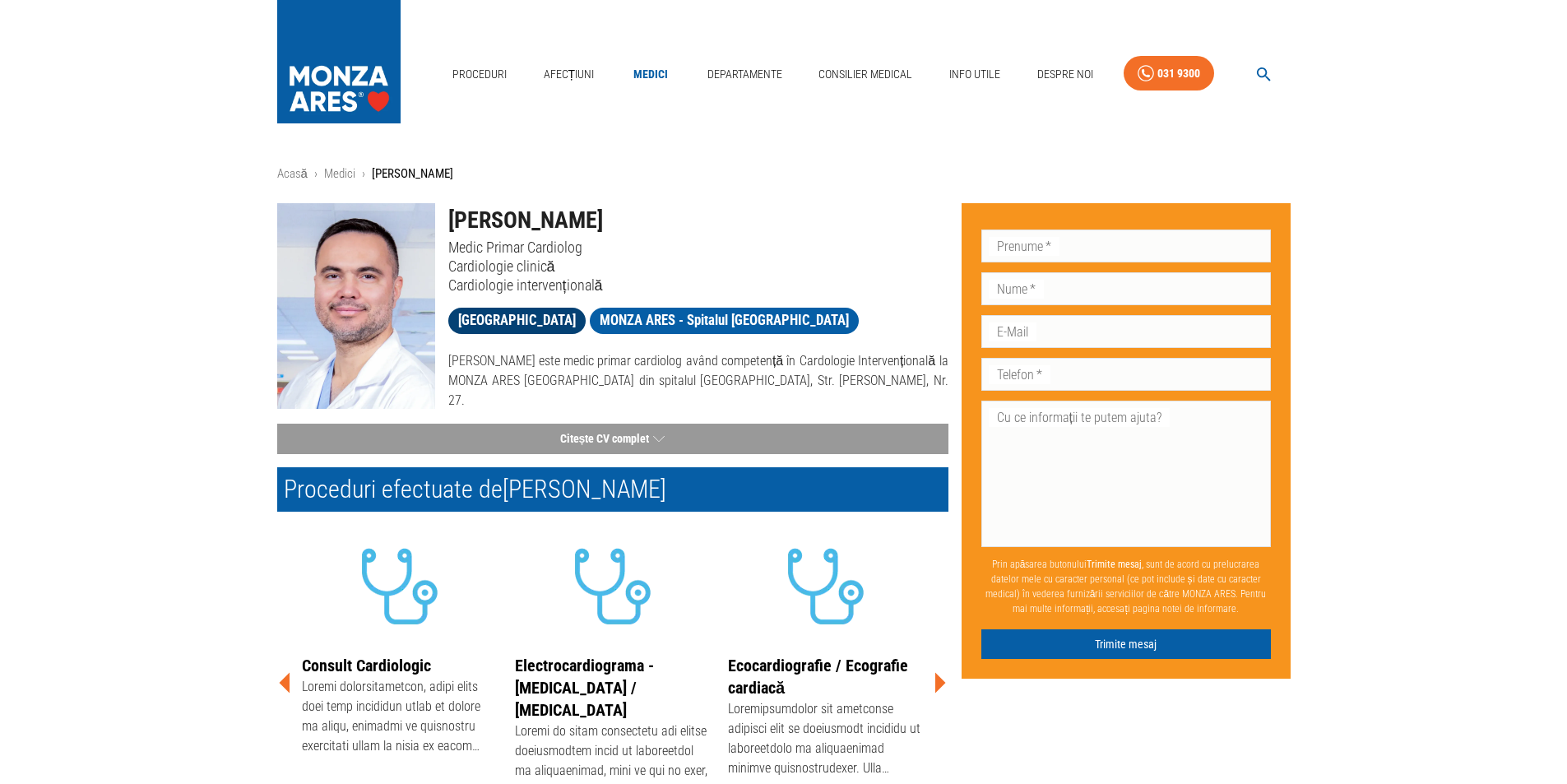
click at [586, 319] on span "[GEOGRAPHIC_DATA]" at bounding box center [517, 320] width 138 height 21
